Goal: Information Seeking & Learning: Learn about a topic

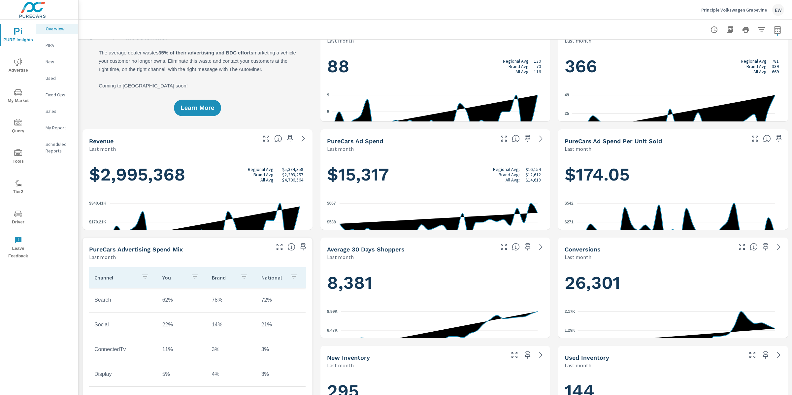
scroll to position [23, 0]
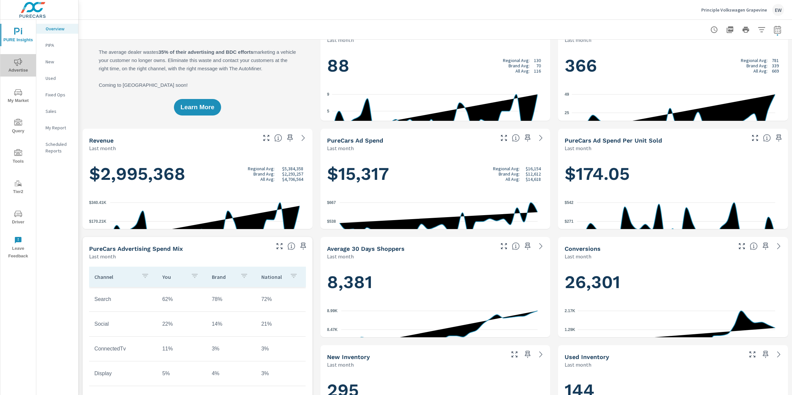
click at [18, 67] on span "Advertise" at bounding box center [18, 66] width 32 height 16
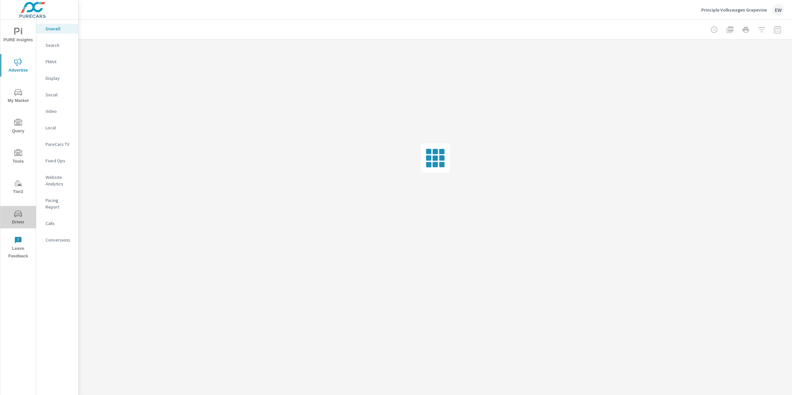
click at [13, 219] on span "Driver" at bounding box center [18, 218] width 32 height 16
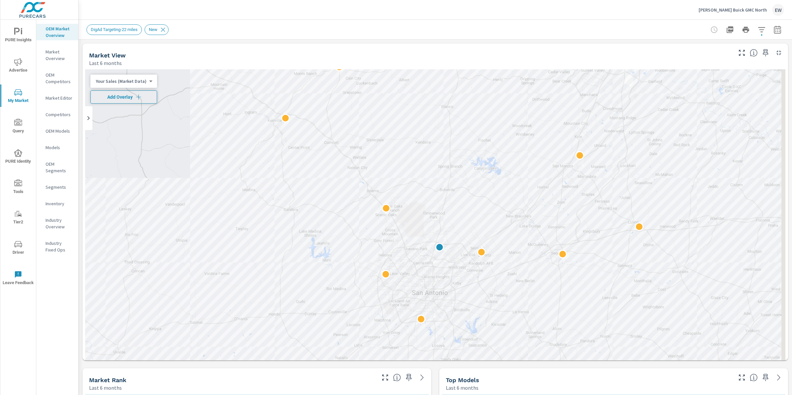
click at [139, 94] on span "Add Overlay" at bounding box center [123, 97] width 61 height 7
click at [757, 28] on icon "button" at bounding box center [761, 30] width 8 height 8
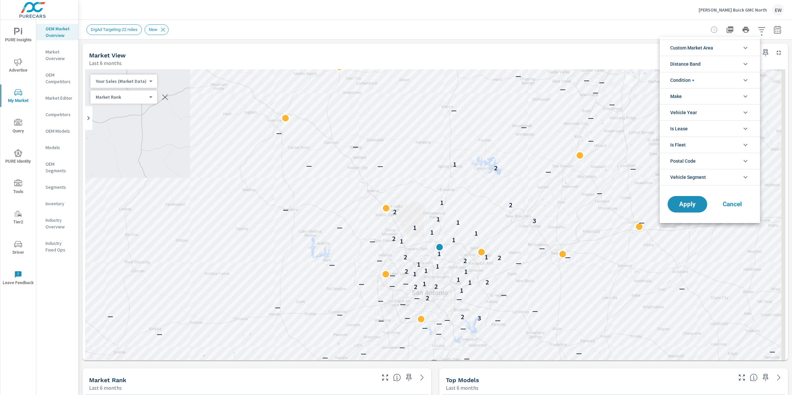
click at [713, 48] on span "Custom Market Area" at bounding box center [691, 48] width 43 height 16
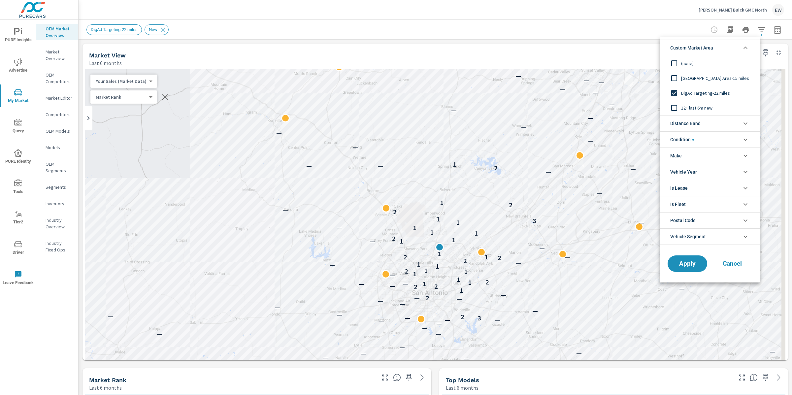
click at [677, 90] on input "filter options" at bounding box center [674, 93] width 14 height 14
click at [676, 63] on input "filter options" at bounding box center [674, 63] width 14 height 14
click at [696, 264] on span "Apply" at bounding box center [687, 264] width 27 height 6
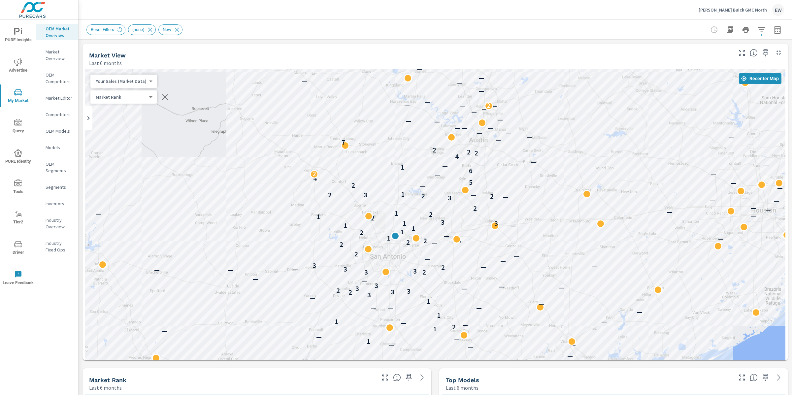
drag, startPoint x: 523, startPoint y: 215, endPoint x: 613, endPoint y: 203, distance: 90.3
click at [613, 203] on div "— — — — — — — — — — — — — — — — — — — — — — — — — 1 — — — 1 2 — — 1 — 1 — — — —…" at bounding box center [435, 242] width 700 height 347
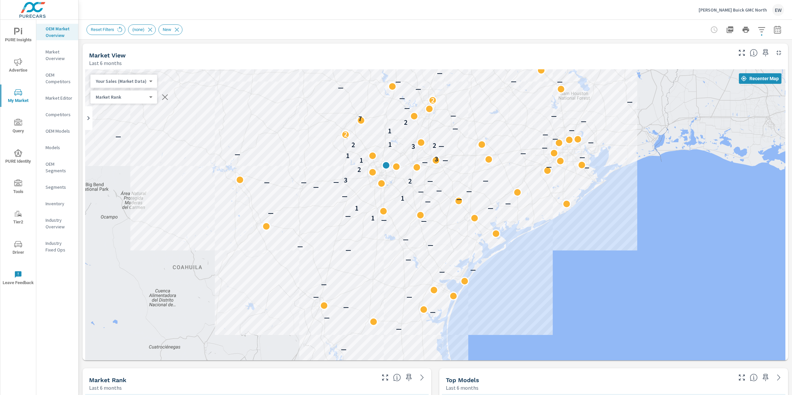
drag, startPoint x: 683, startPoint y: 267, endPoint x: 513, endPoint y: 186, distance: 187.7
click at [513, 186] on div "— — — — — — — — — — — — — — — — — — — — — — — — 1 — — 1 — — — — 1 — — — — — — —…" at bounding box center [583, 340] width 633 height 356
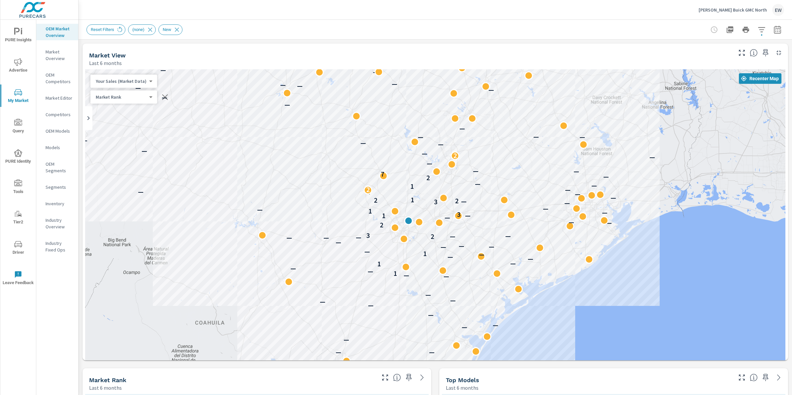
drag, startPoint x: 463, startPoint y: 172, endPoint x: 486, endPoint y: 229, distance: 61.4
click at [486, 229] on div "— — — — — — — — — — — — — — — — — — — — — — — — 1 — — 1 — — — — 1 — — — — — — —…" at bounding box center [435, 242] width 700 height 347
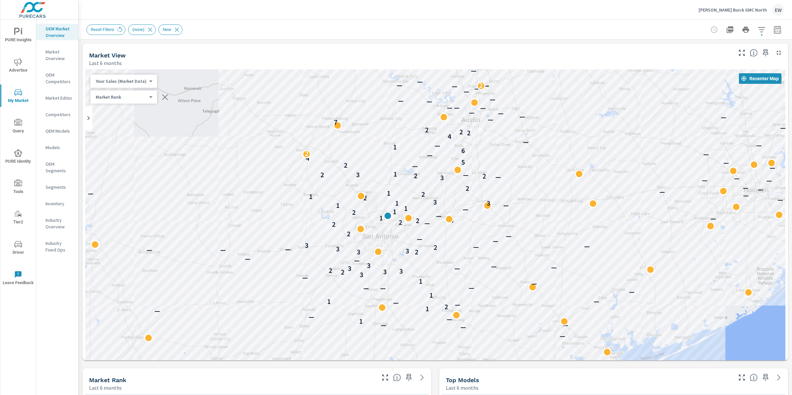
drag, startPoint x: 492, startPoint y: 236, endPoint x: 567, endPoint y: 208, distance: 80.0
click at [567, 208] on div "— — — — — — — — — — — — — — — — — — — — — — — — — 1 — — — 1 2 — — 1 — 1 — — — —…" at bounding box center [435, 242] width 700 height 347
click at [55, 101] on p "Market Editor" at bounding box center [59, 98] width 27 height 7
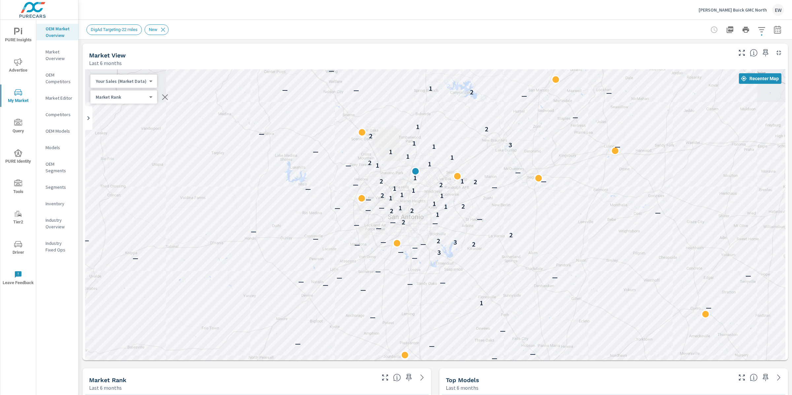
drag, startPoint x: 311, startPoint y: 338, endPoint x: 287, endPoint y: 261, distance: 80.3
click at [287, 261] on div "— — — — — — — — — — — — — — — — — — — — — — — — — — 1 — — — — — — — — — — — 3 —…" at bounding box center [435, 242] width 700 height 347
click at [53, 101] on p "Market Editor" at bounding box center [59, 98] width 27 height 7
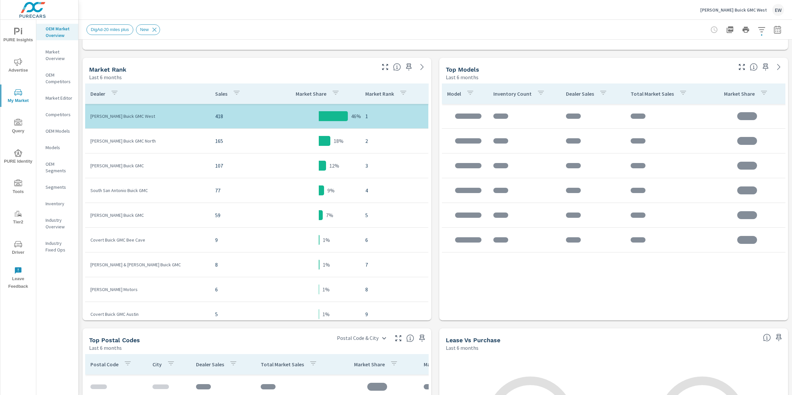
scroll to position [315, 0]
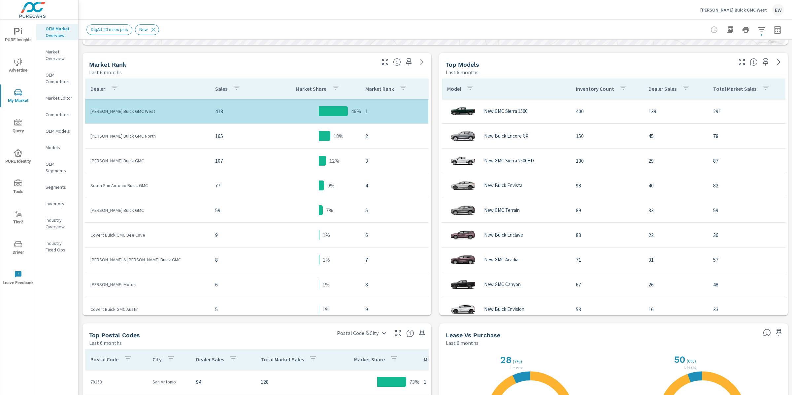
click at [80, 128] on div "Market View Last 6 months ← Move left → Move right ↑ Move up ↓ Move down + Zoom…" at bounding box center [435, 157] width 713 height 866
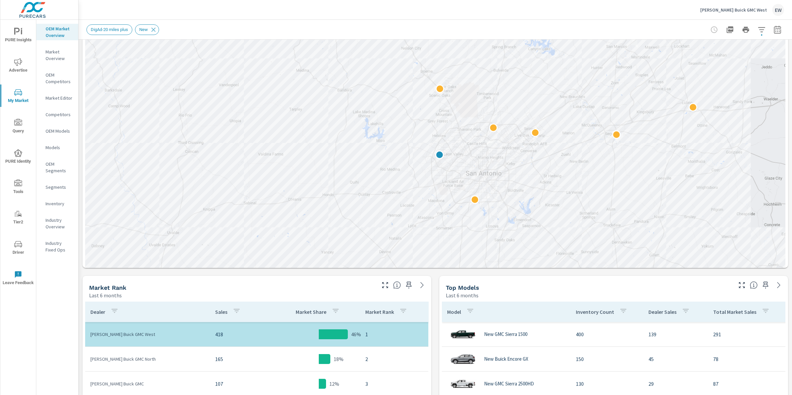
scroll to position [67, 0]
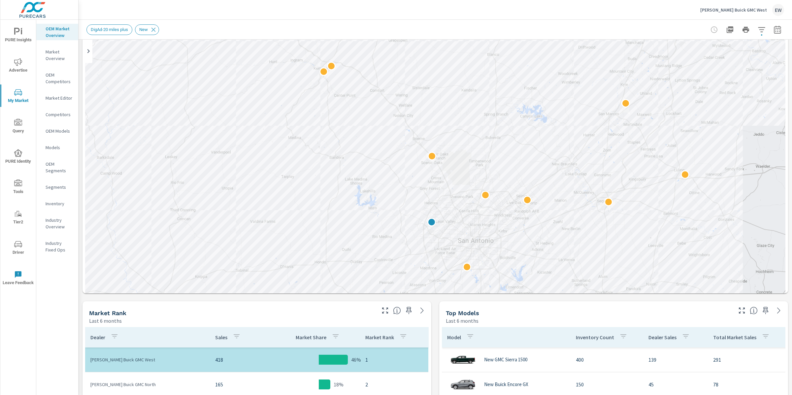
drag, startPoint x: 264, startPoint y: 129, endPoint x: 256, endPoint y: 171, distance: 43.3
click at [256, 171] on div at bounding box center [435, 175] width 700 height 347
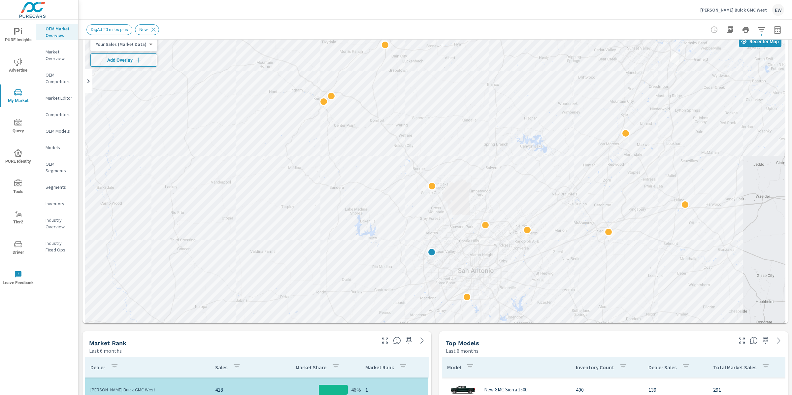
scroll to position [30, 0]
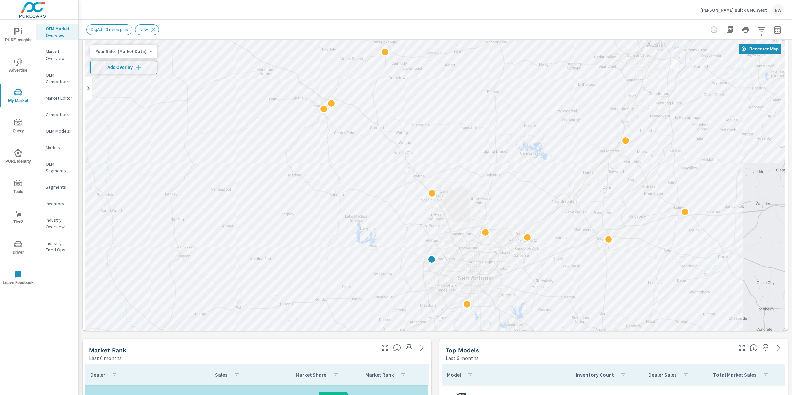
click at [142, 66] on span "Add Overlay" at bounding box center [123, 67] width 61 height 7
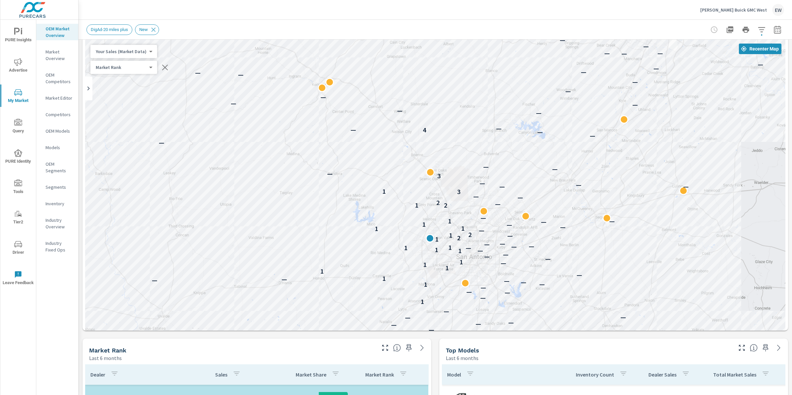
drag, startPoint x: 207, startPoint y: 268, endPoint x: 205, endPoint y: 246, distance: 21.8
click at [205, 246] on div "— — — — — — — — — — — — — — — — — — — — — — — — — 1 — — — — 1 — — — — — 1 — 1 1…" at bounding box center [435, 213] width 700 height 347
click at [758, 30] on icon "button" at bounding box center [761, 29] width 7 height 5
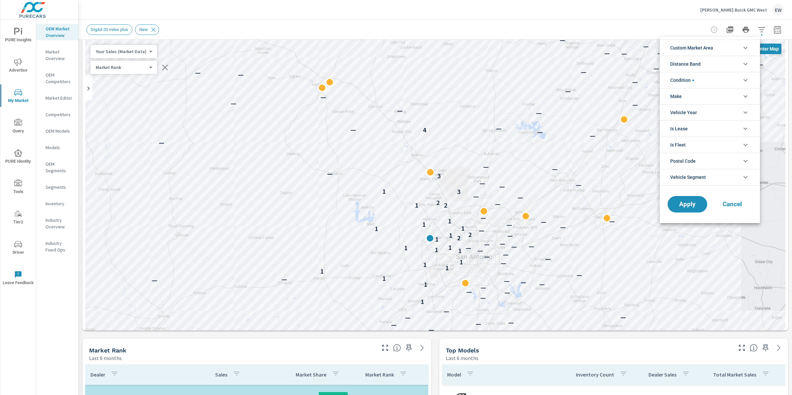
click at [697, 50] on span "Custom Market Area" at bounding box center [691, 48] width 43 height 16
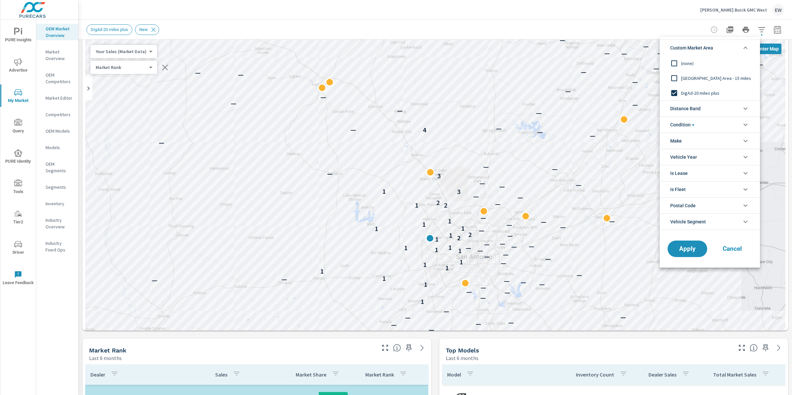
click at [670, 63] on input "filter options" at bounding box center [674, 63] width 14 height 14
click at [682, 250] on span "Apply" at bounding box center [687, 249] width 27 height 6
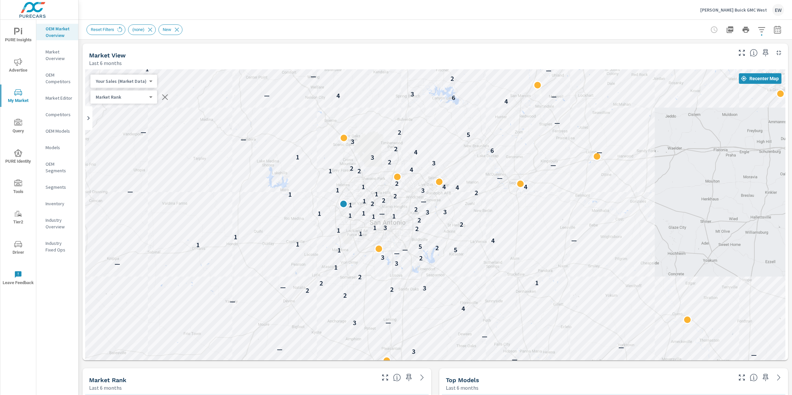
drag, startPoint x: 281, startPoint y: 190, endPoint x: 194, endPoint y: 125, distance: 108.6
click at [194, 125] on div "— — — — — — — — — — — — — — — 3 — — — — 3 — — — 3 — 4 — 2 2 2 3 — 2 1 2 1 — 3 2…" at bounding box center [435, 242] width 700 height 347
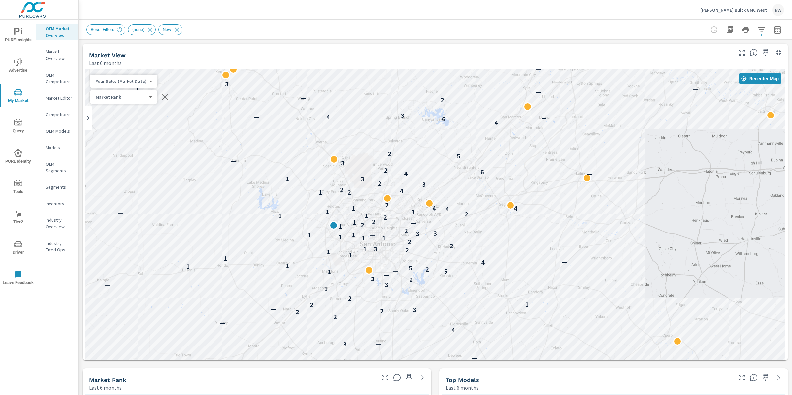
drag, startPoint x: 153, startPoint y: 274, endPoint x: 143, endPoint y: 296, distance: 24.2
click at [143, 296] on div "— — — — — — — — — — — — — 3 — — — — 3 — — — 3 — 4 — 2 2 2 3 — 2 1 2 1 — 3 2 3 —…" at bounding box center [435, 242] width 700 height 347
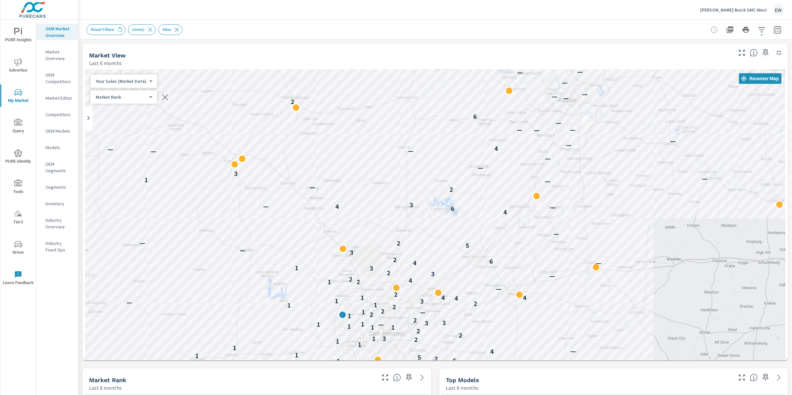
drag, startPoint x: 273, startPoint y: 115, endPoint x: 282, endPoint y: 207, distance: 92.8
click at [282, 207] on div "— — — — — — — — — — — — — 3 — — — — 3 — — — 3 — 4 — 2 2 2 3 — 2 1 2 1 — 3 2 3 —…" at bounding box center [435, 242] width 700 height 347
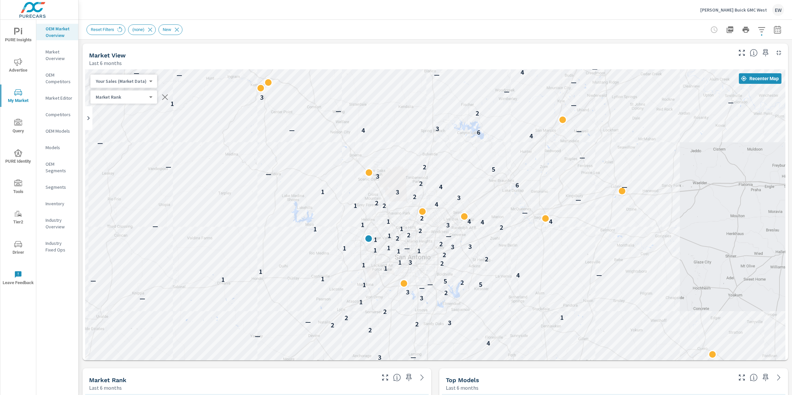
drag, startPoint x: 604, startPoint y: 182, endPoint x: 631, endPoint y: 103, distance: 83.5
click at [631, 103] on div "— — — — — — — — 3 — — — — 3 — — — 3 — 4 — 2 2 2 3 — 2 1 2 1 — 3 2 3 — 1 5 — 2 5…" at bounding box center [435, 242] width 700 height 347
click at [54, 101] on p "Market Editor" at bounding box center [59, 98] width 27 height 7
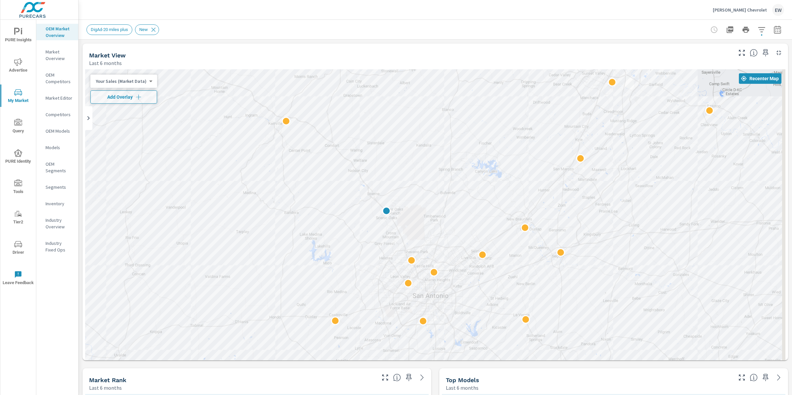
drag, startPoint x: 298, startPoint y: 285, endPoint x: 244, endPoint y: 248, distance: 65.2
click at [244, 248] on div at bounding box center [435, 242] width 700 height 347
click at [123, 97] on span "Add Overlay" at bounding box center [123, 97] width 61 height 7
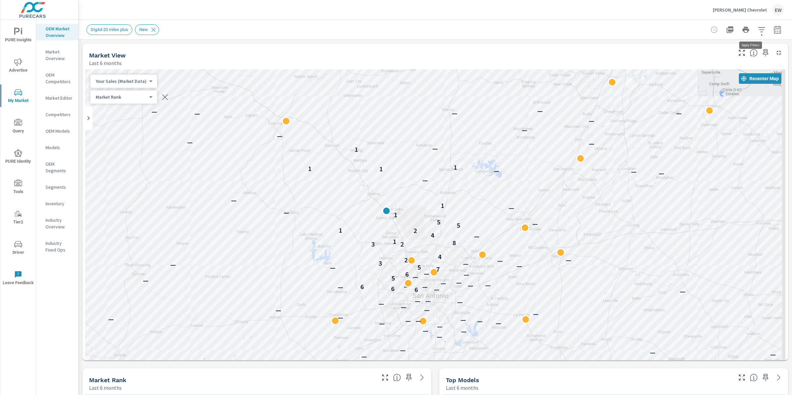
click at [757, 30] on icon "button" at bounding box center [761, 30] width 8 height 8
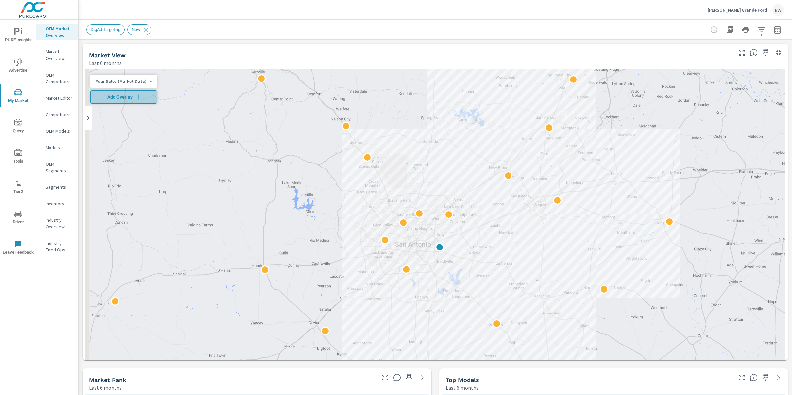
click at [139, 96] on span "Add Overlay" at bounding box center [123, 97] width 61 height 7
click at [758, 29] on icon "button" at bounding box center [761, 29] width 7 height 5
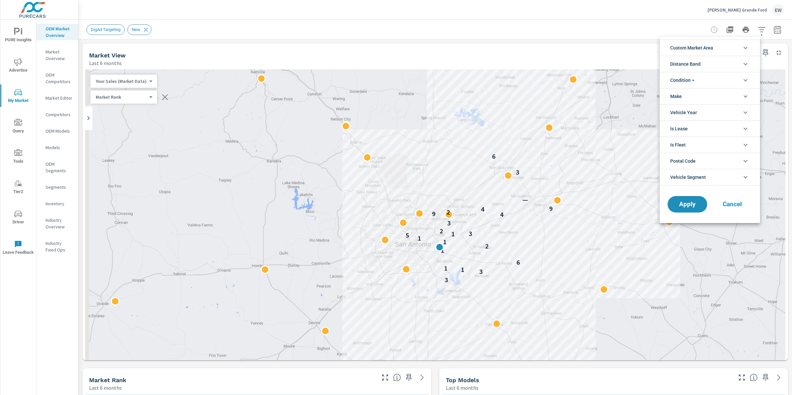
click at [713, 47] on span "Custom Market Area" at bounding box center [691, 48] width 43 height 16
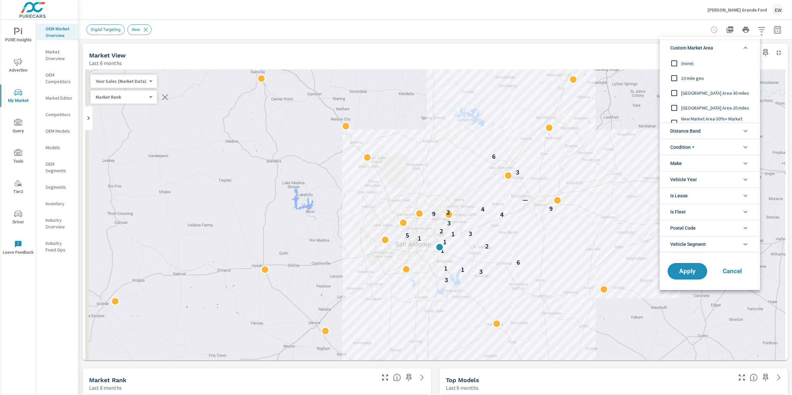
click at [713, 48] on span "Custom Market Area" at bounding box center [691, 48] width 43 height 16
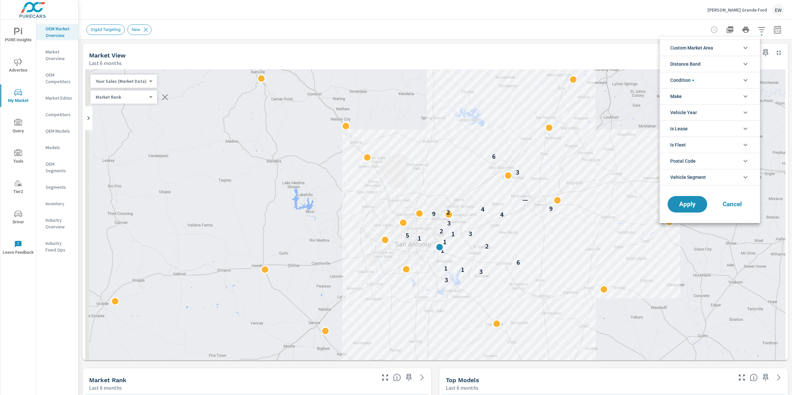
click at [711, 47] on span "Custom Market Area" at bounding box center [691, 48] width 43 height 16
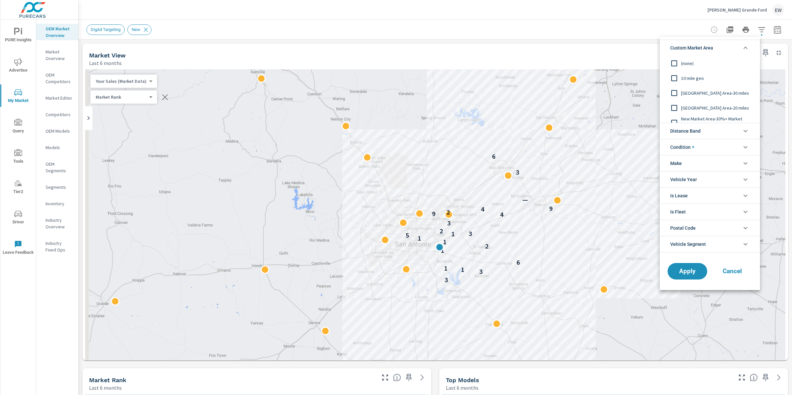
click at [677, 65] on input "filter options" at bounding box center [674, 63] width 14 height 14
click at [694, 270] on span "Apply" at bounding box center [687, 271] width 27 height 6
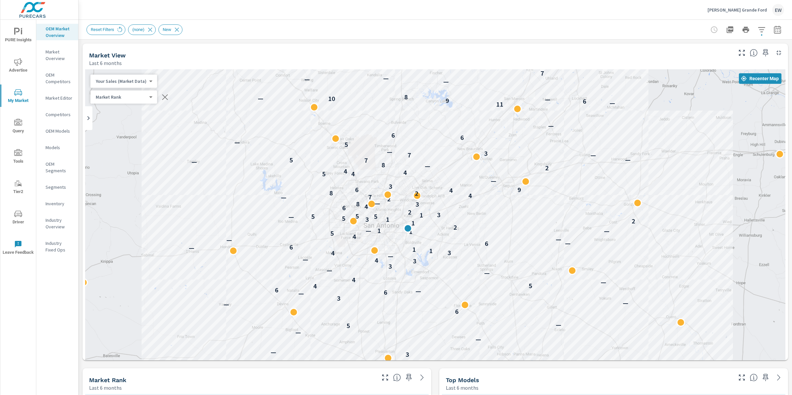
drag, startPoint x: 271, startPoint y: 240, endPoint x: 239, endPoint y: 221, distance: 37.3
click at [239, 221] on div "— — 1 6 — 3 3 — — — — 3 — — — 5 — 6 — — 3 — 6 — 6 4 5 — 4 — — 3 3 4 — — 4 3 1 1…" at bounding box center [435, 242] width 700 height 347
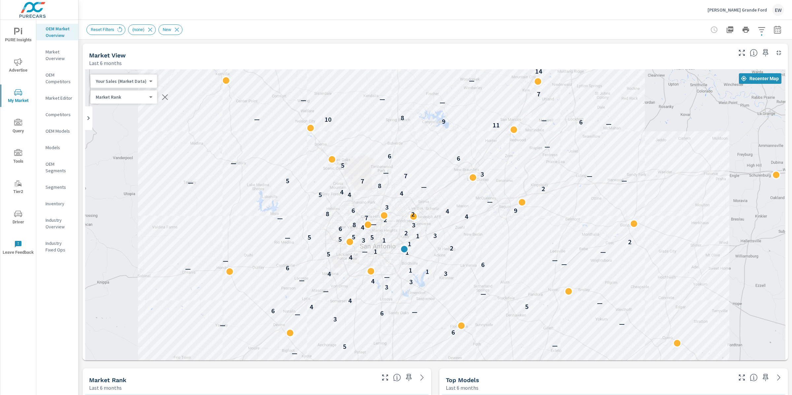
drag, startPoint x: 231, startPoint y: 212, endPoint x: 226, endPoint y: 233, distance: 22.1
click at [226, 233] on div "— — 1 6 — 3 3 — — — — 3 — — — 5 — 6 — — 3 — 6 — 6 4 5 — 4 — — 3 3 4 — — 4 3 1 1…" at bounding box center [435, 242] width 700 height 347
click at [51, 101] on p "Market Editor" at bounding box center [59, 98] width 27 height 7
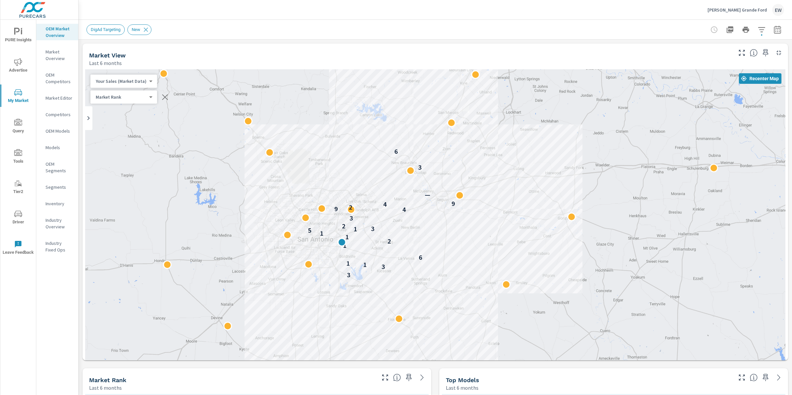
drag, startPoint x: 323, startPoint y: 280, endPoint x: 227, endPoint y: 276, distance: 96.1
click at [227, 276] on div "3 3 1 1 6 1 2 1 1 5 1 3 2 3 4 9 2 4 9 — 3 6" at bounding box center [435, 242] width 700 height 347
click at [757, 28] on icon "button" at bounding box center [761, 30] width 8 height 8
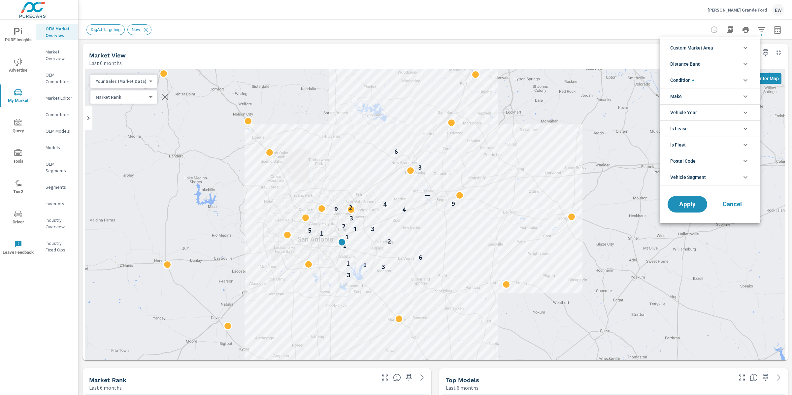
click at [713, 48] on span "Custom Market Area" at bounding box center [691, 48] width 43 height 16
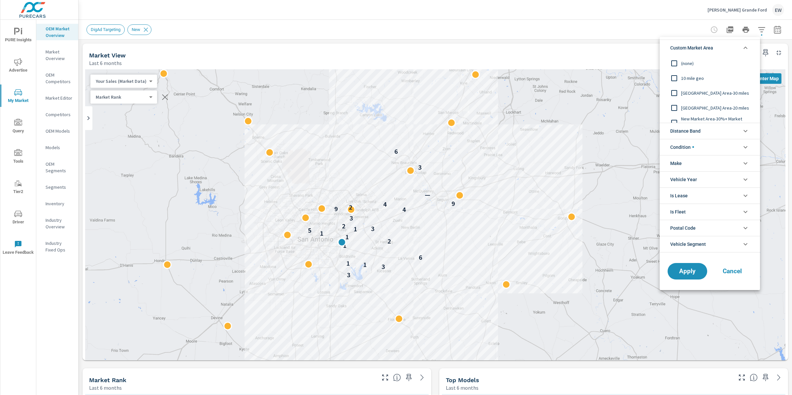
click at [676, 64] on input "filter options" at bounding box center [674, 63] width 14 height 14
click at [680, 273] on span "Apply" at bounding box center [687, 271] width 27 height 6
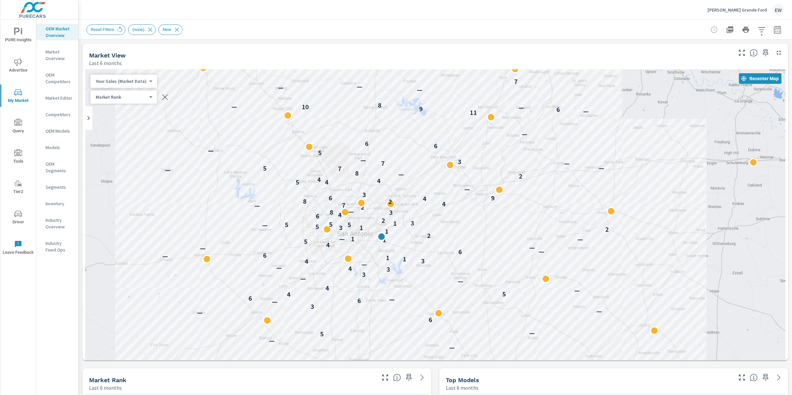
drag, startPoint x: 601, startPoint y: 174, endPoint x: 641, endPoint y: 169, distance: 40.6
click at [641, 169] on div "— — 1 6 — 3 3 — — — — 3 — — — 5 — 6 — — 3 — 6 — 6 4 5 — 4 — — 3 3 4 — — 4 3 1 1…" at bounding box center [435, 242] width 700 height 347
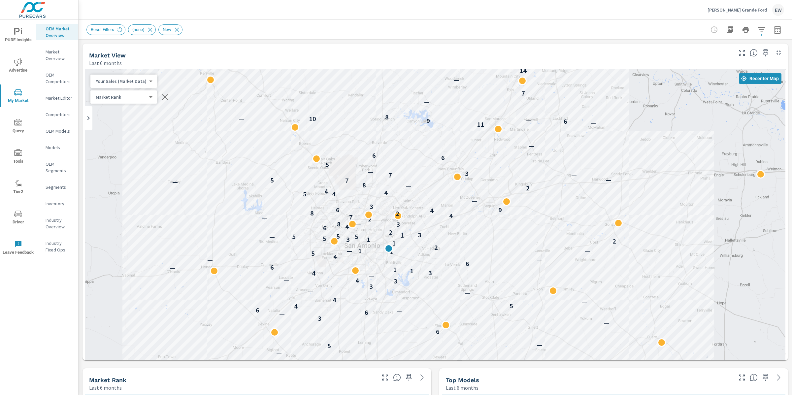
drag, startPoint x: 564, startPoint y: 311, endPoint x: 571, endPoint y: 323, distance: 14.5
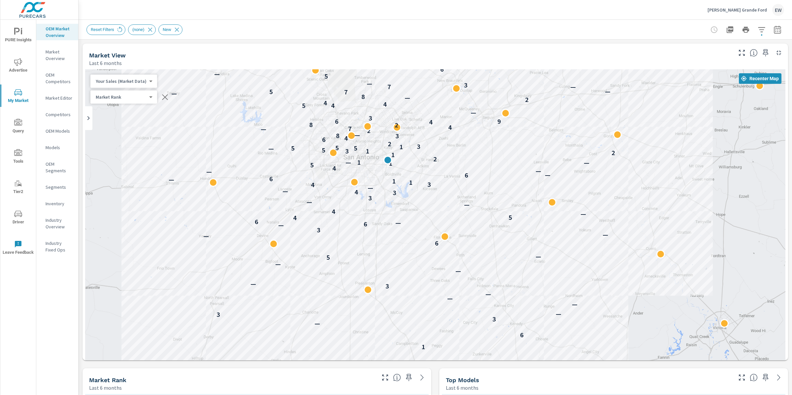
drag, startPoint x: 549, startPoint y: 163, endPoint x: 549, endPoint y: 54, distance: 109.5
click at [549, 54] on div "Market View Last 6 months ← Move left → Move right ↑ Move up ↓ Move down + Zoom…" at bounding box center [434, 202] width 705 height 317
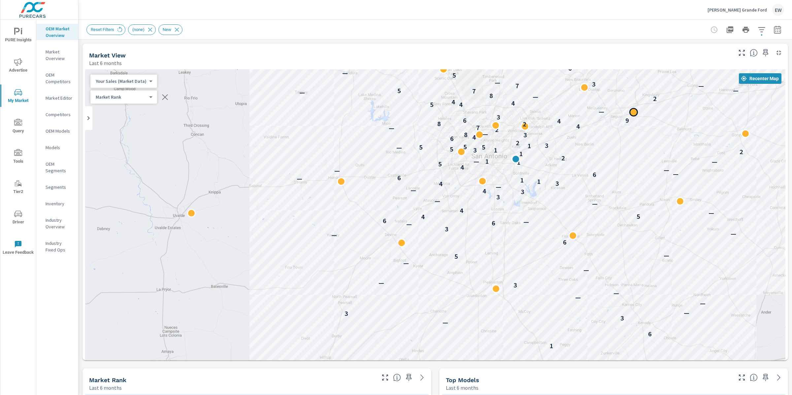
drag, startPoint x: 502, startPoint y: 111, endPoint x: 631, endPoint y: 110, distance: 129.0
click at [631, 110] on div at bounding box center [633, 112] width 9 height 9
click at [48, 101] on p "Market Editor" at bounding box center [59, 98] width 27 height 7
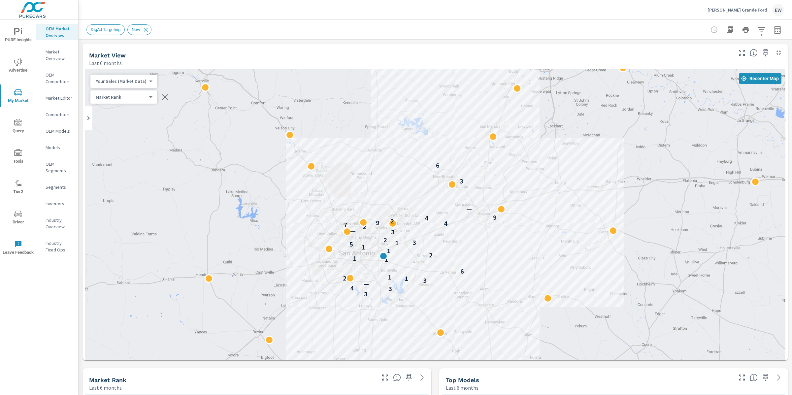
drag, startPoint x: 334, startPoint y: 233, endPoint x: 277, endPoint y: 242, distance: 57.4
click at [277, 242] on div "3 3 4 — 3 1 2 1 6 1 1 2 1 1 5 1 3 2 3 — 2 7 4 9 2 4 9 — 3 6" at bounding box center [435, 242] width 700 height 347
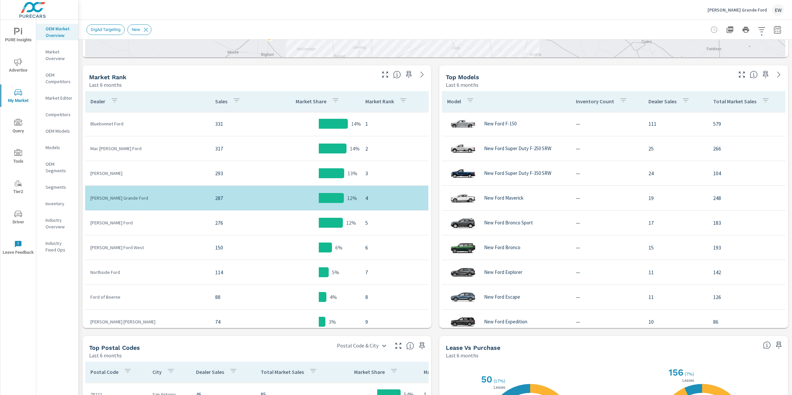
scroll to position [318, 0]
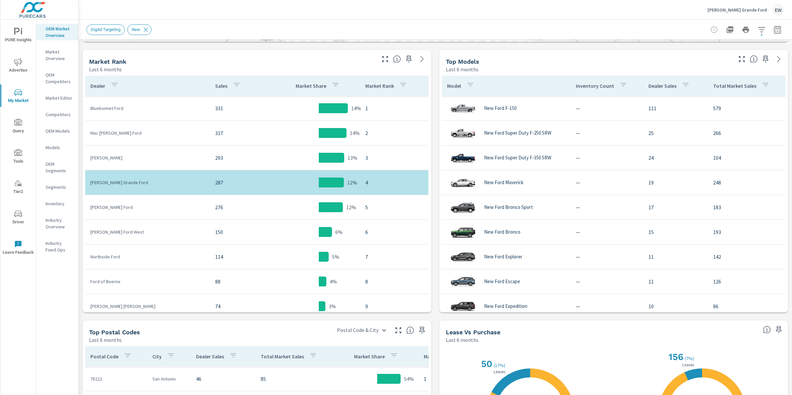
click at [80, 174] on div "Market View Last 6 months ← Move left → Move right ↑ Move up ↓ Move down + Zoom…" at bounding box center [435, 154] width 713 height 866
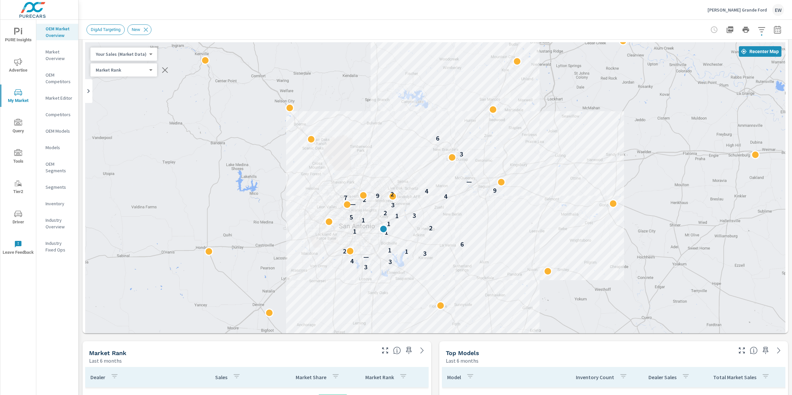
scroll to position [25, 0]
click at [477, 177] on div "3 3 4 — 3 1 2 1 6 1 1 2 1 1 5 1 3 2 3 — 2 7 4 9 2 4 9 — 3 6" at bounding box center [435, 217] width 700 height 347
click at [52, 101] on p "Market Editor" at bounding box center [59, 98] width 27 height 7
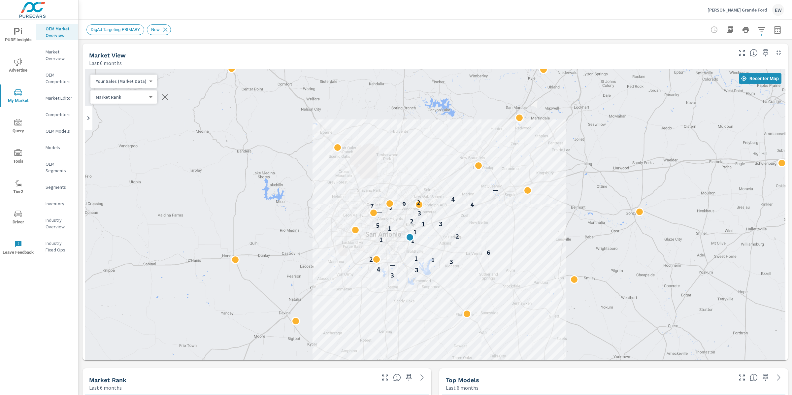
drag, startPoint x: 596, startPoint y: 256, endPoint x: 565, endPoint y: 246, distance: 31.9
click at [757, 28] on icon "button" at bounding box center [761, 30] width 8 height 8
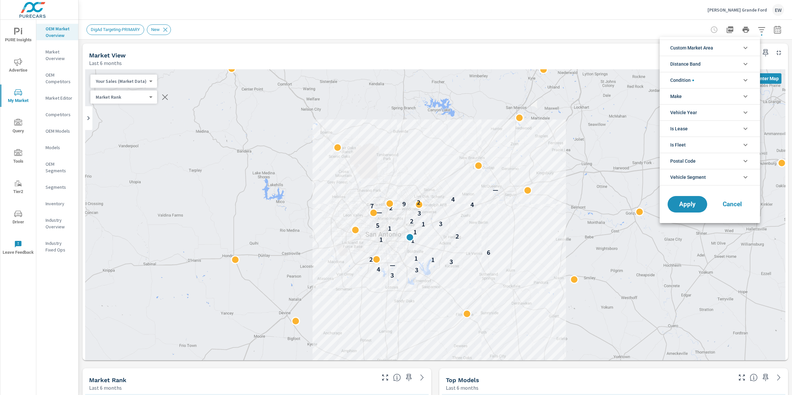
click at [711, 49] on span "Custom Market Area" at bounding box center [691, 48] width 43 height 16
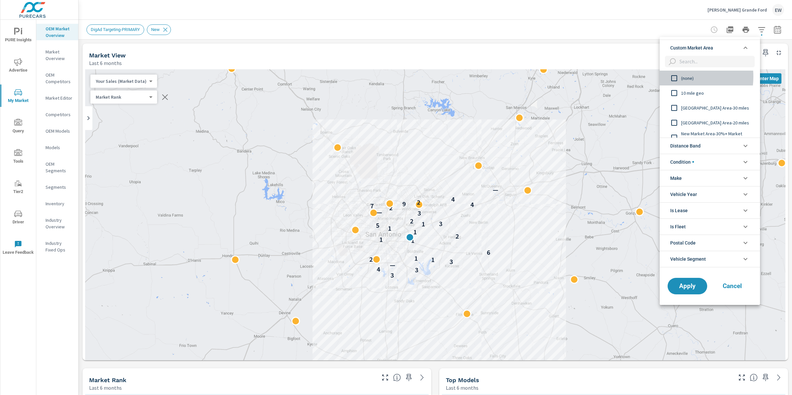
click at [675, 77] on input "filter options" at bounding box center [674, 78] width 14 height 14
click at [679, 288] on span "Apply" at bounding box center [687, 286] width 27 height 6
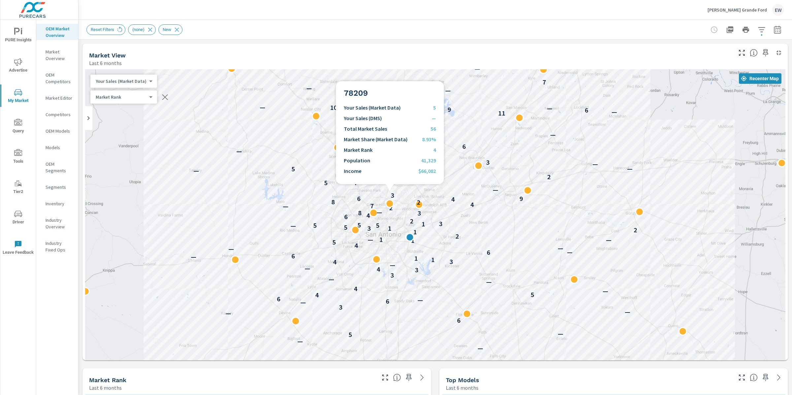
click at [390, 216] on div "— — 1 6 — 3 3 — — — — 3 — — — 5 — 6 — — 3 — 6 — 6 4 5 — 4 — — 3 3 4 — — 4 3 1 1…" at bounding box center [435, 242] width 700 height 347
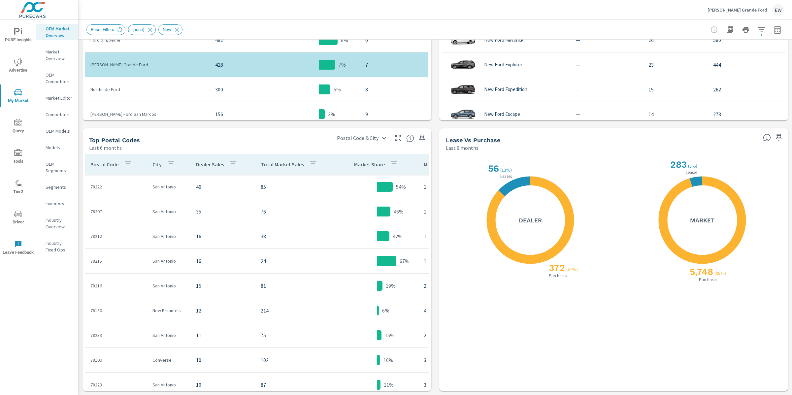
scroll to position [726, 0]
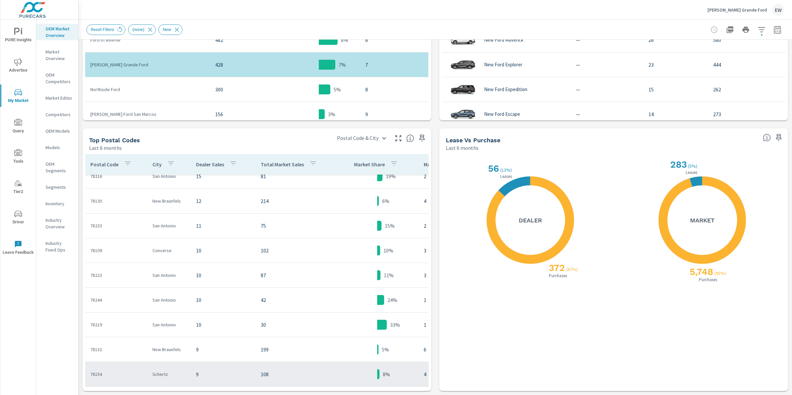
scroll to position [183, 0]
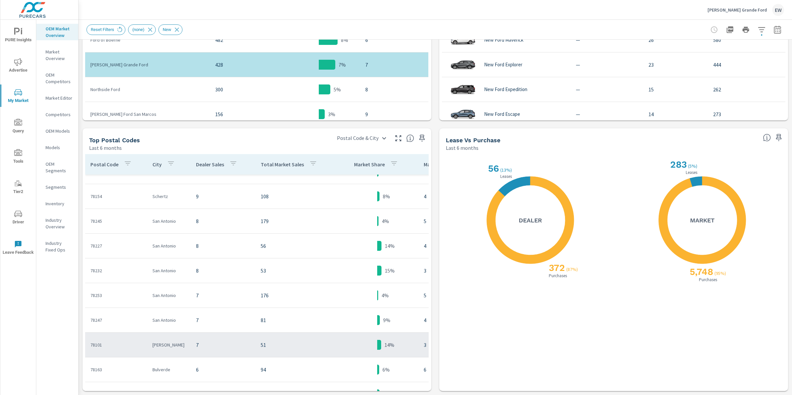
scroll to position [378, 0]
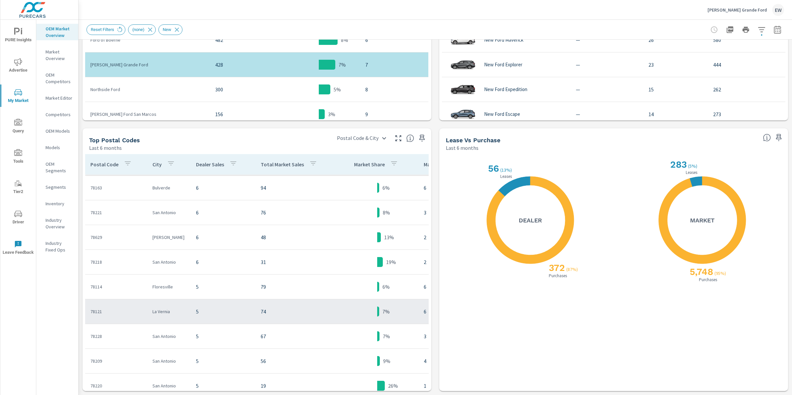
scroll to position [516, 0]
click at [120, 310] on p "78209" at bounding box center [115, 313] width 51 height 7
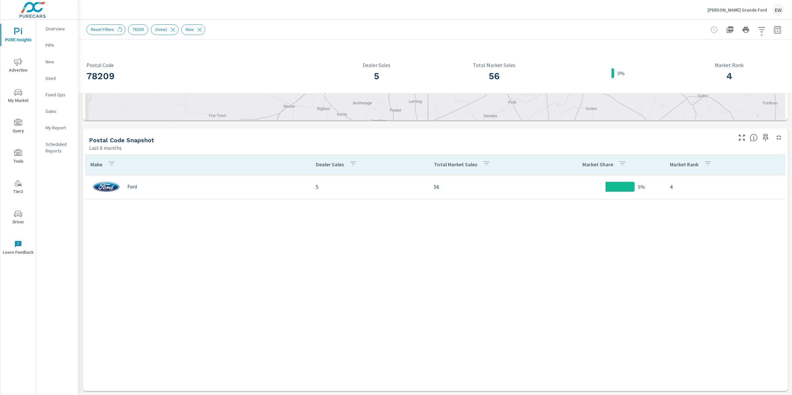
scroll to position [456, 0]
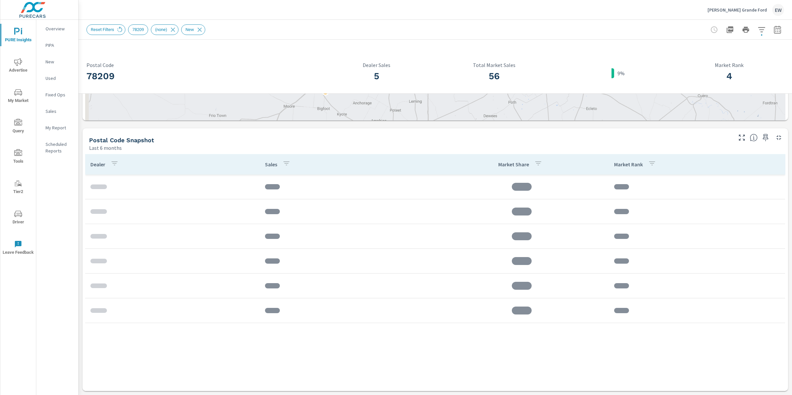
scroll to position [432, 0]
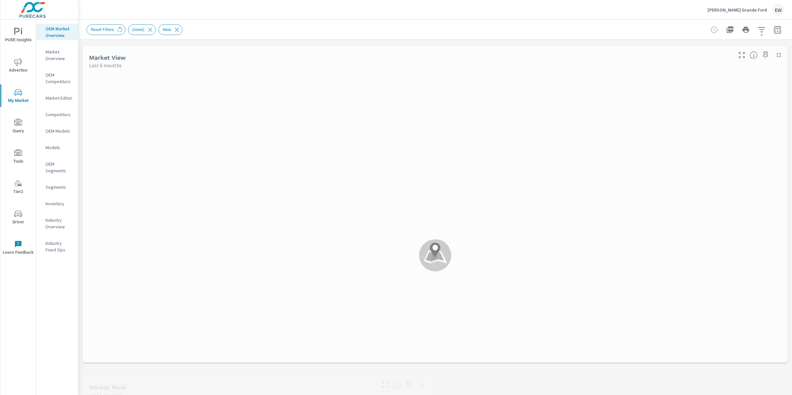
scroll to position [495, 0]
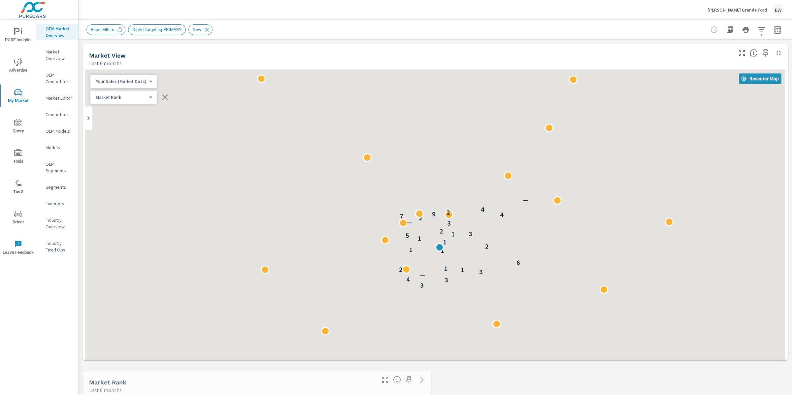
scroll to position [495, 0]
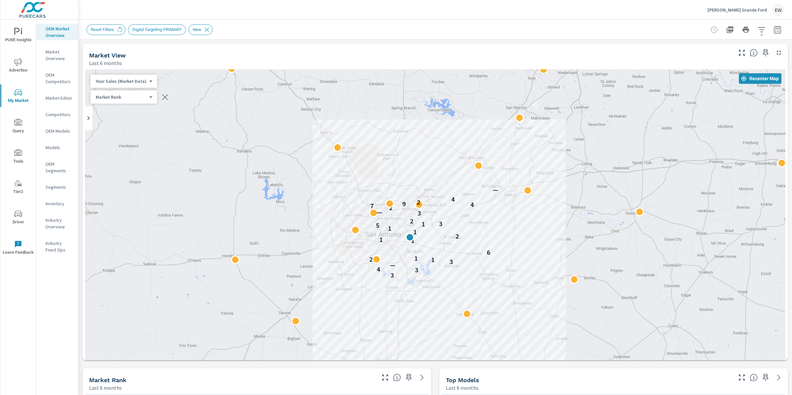
click at [55, 101] on p "Market Editor" at bounding box center [59, 98] width 27 height 7
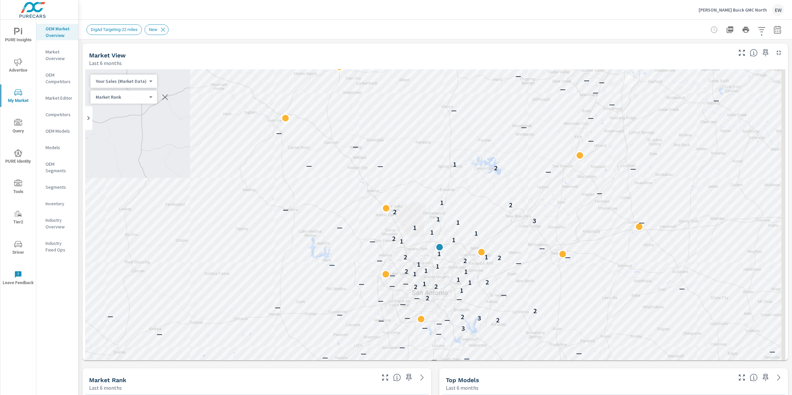
click at [57, 101] on p "Market Editor" at bounding box center [59, 98] width 27 height 7
